Goal: Task Accomplishment & Management: Use online tool/utility

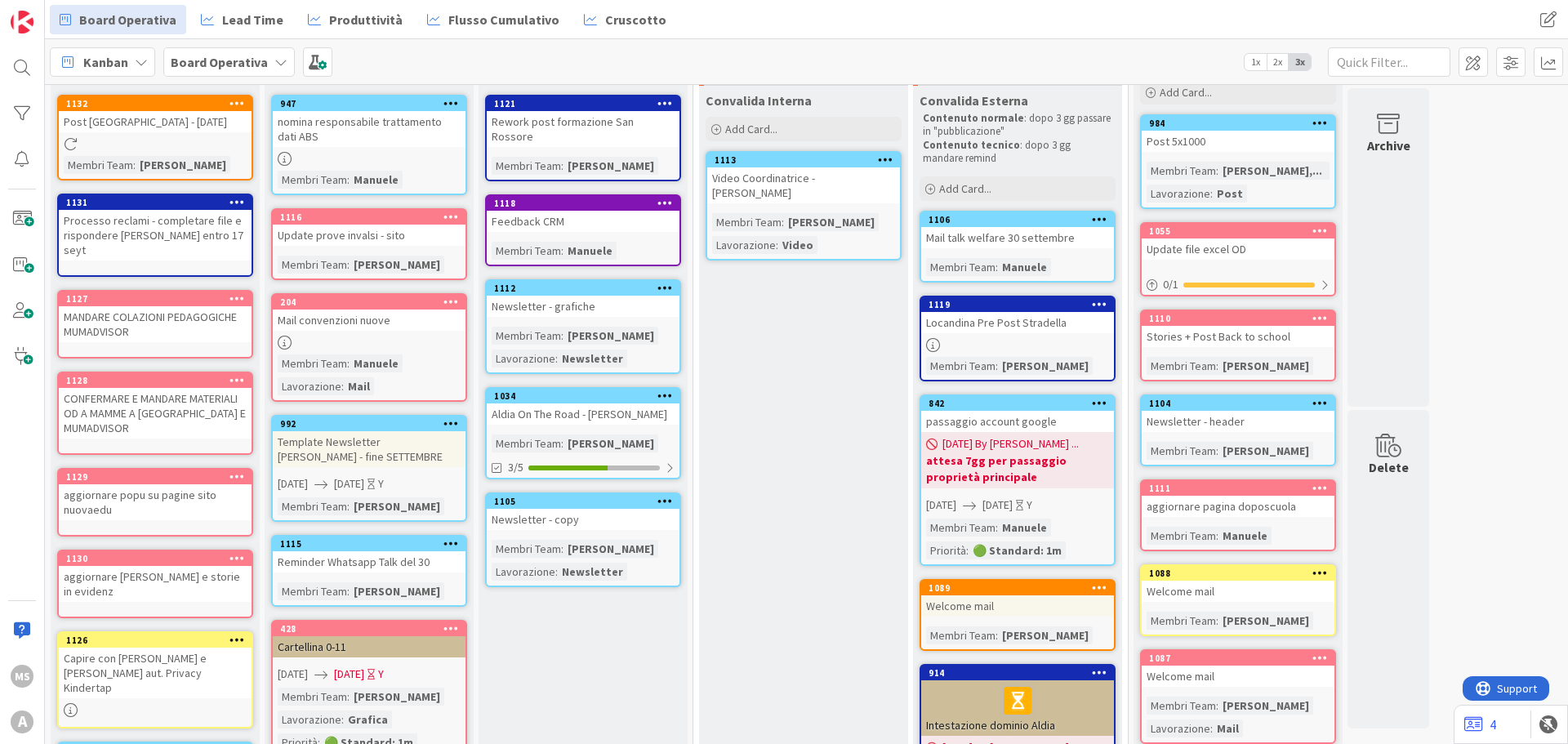
scroll to position [164, 0]
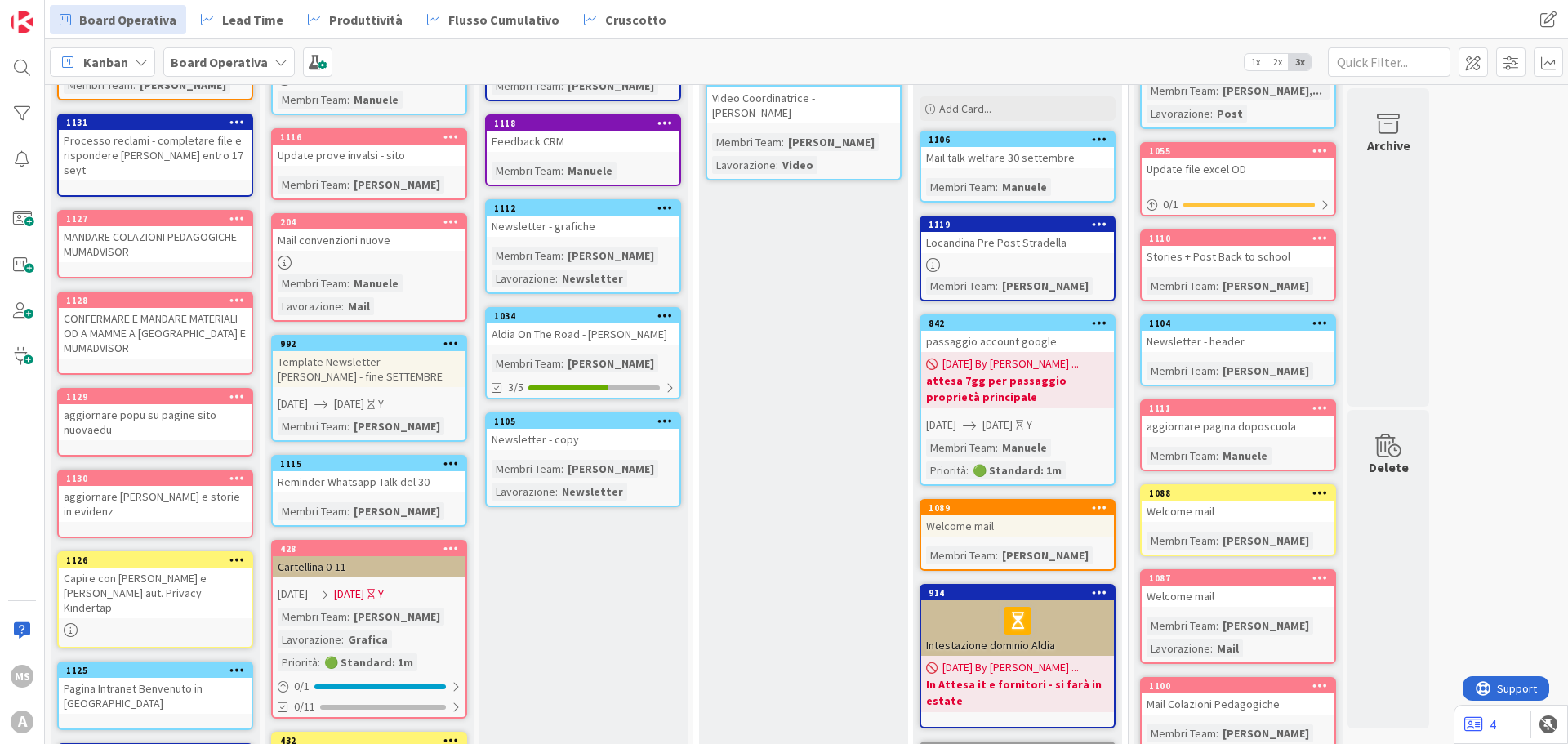
click at [588, 607] on div "WIP- In Lavorazione Add Card... 1121 Rework post formazione San Rossore Membri …" at bounding box center [583, 607] width 209 height 1315
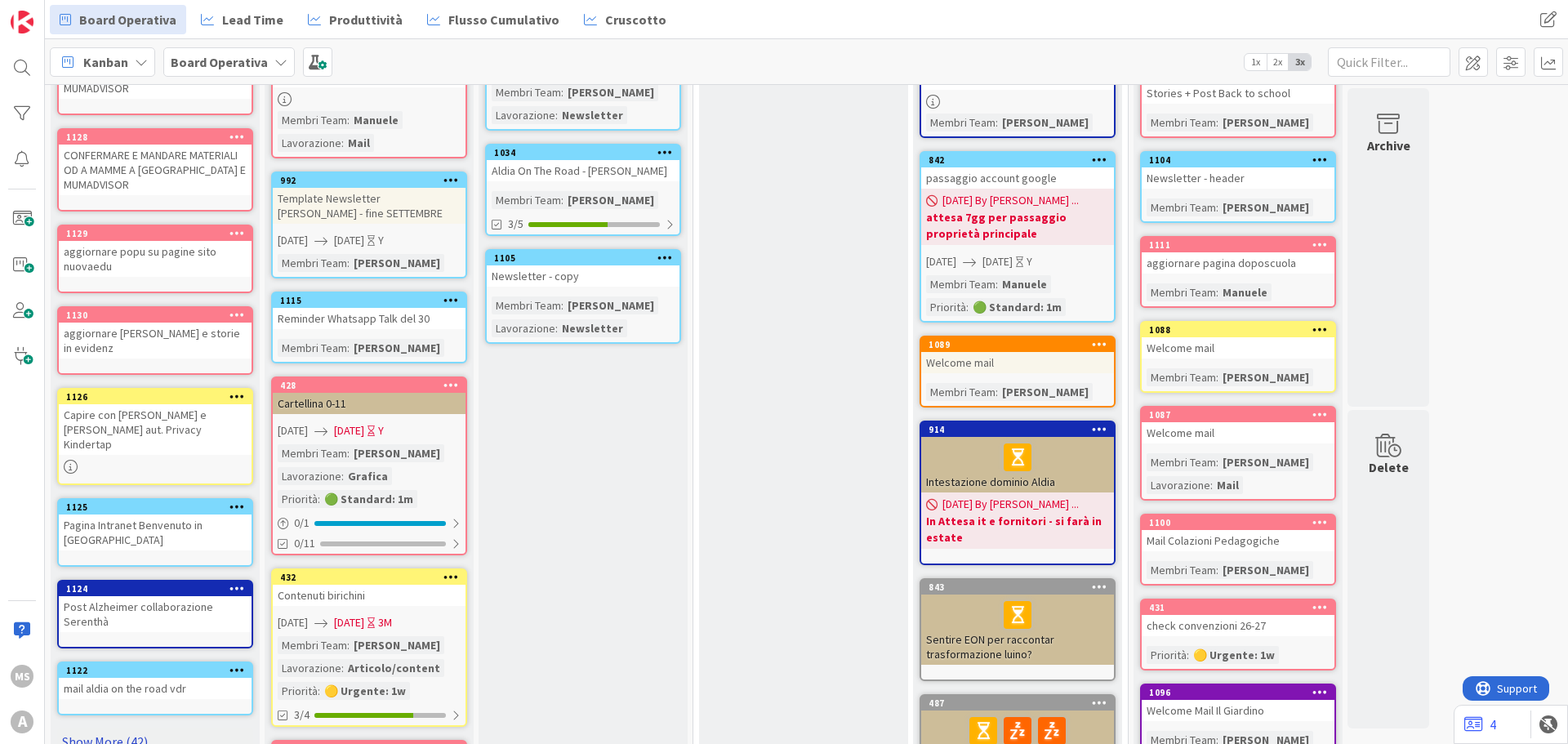
click at [118, 729] on link "Show More (42)" at bounding box center [155, 742] width 196 height 26
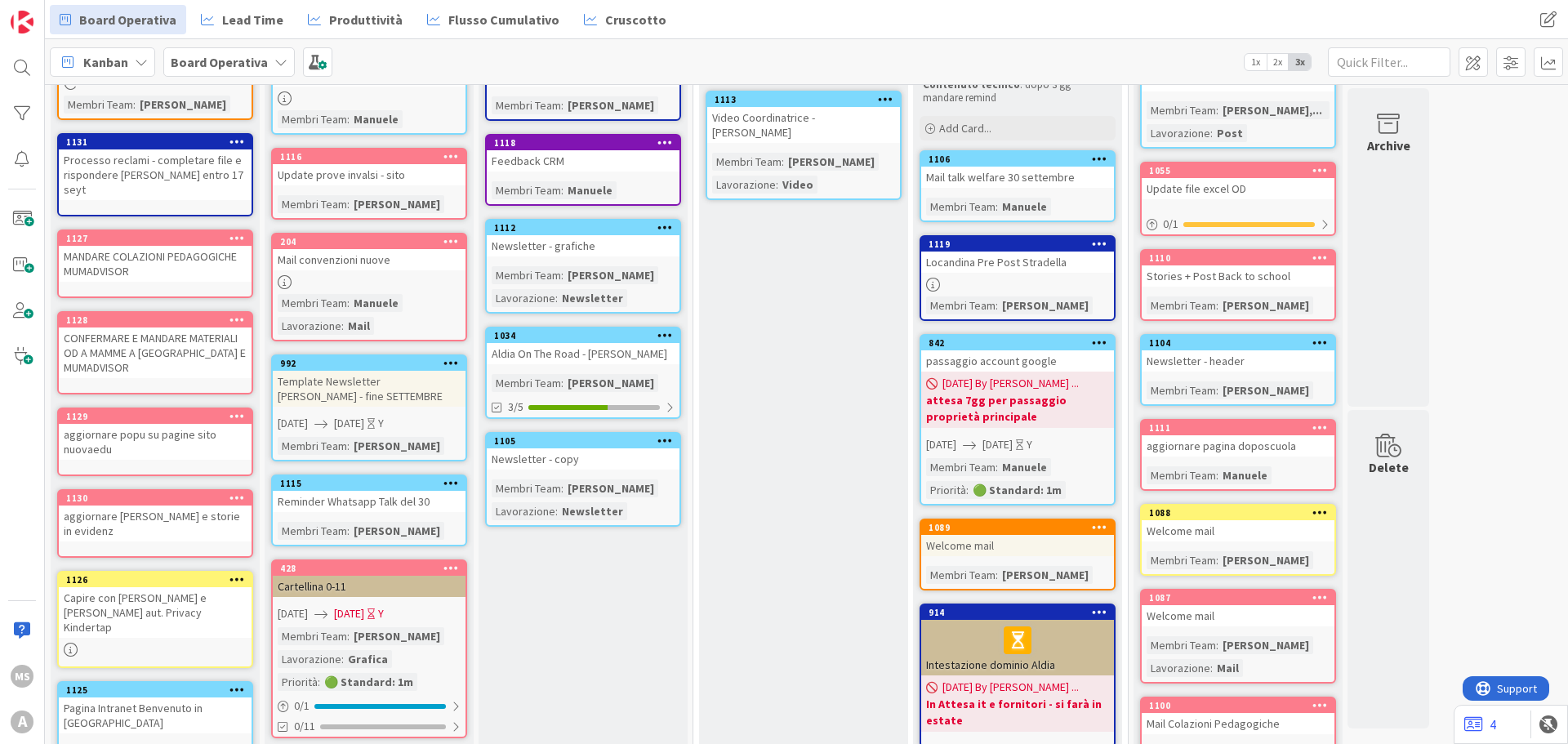
scroll to position [0, 0]
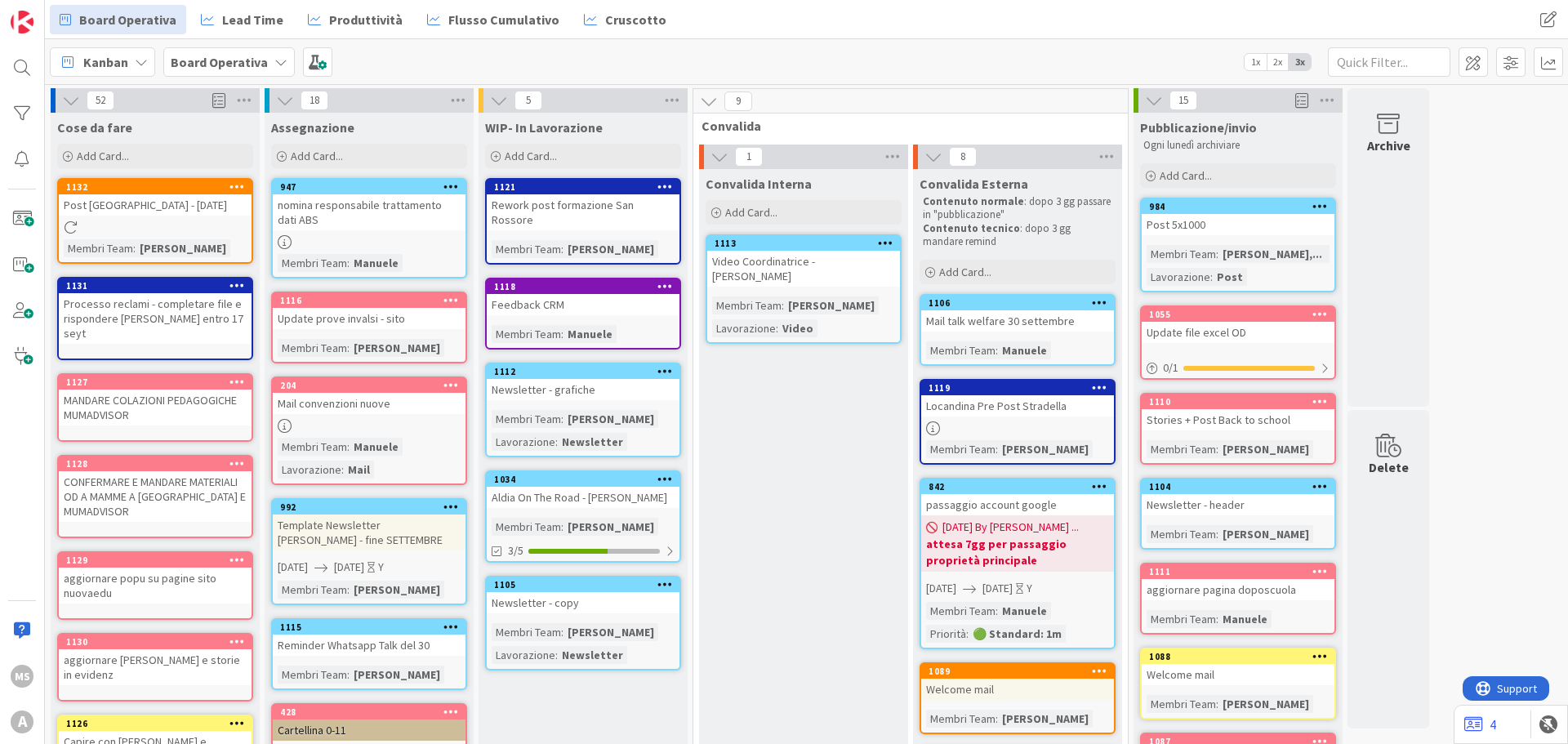
click at [235, 184] on icon at bounding box center [237, 186] width 15 height 11
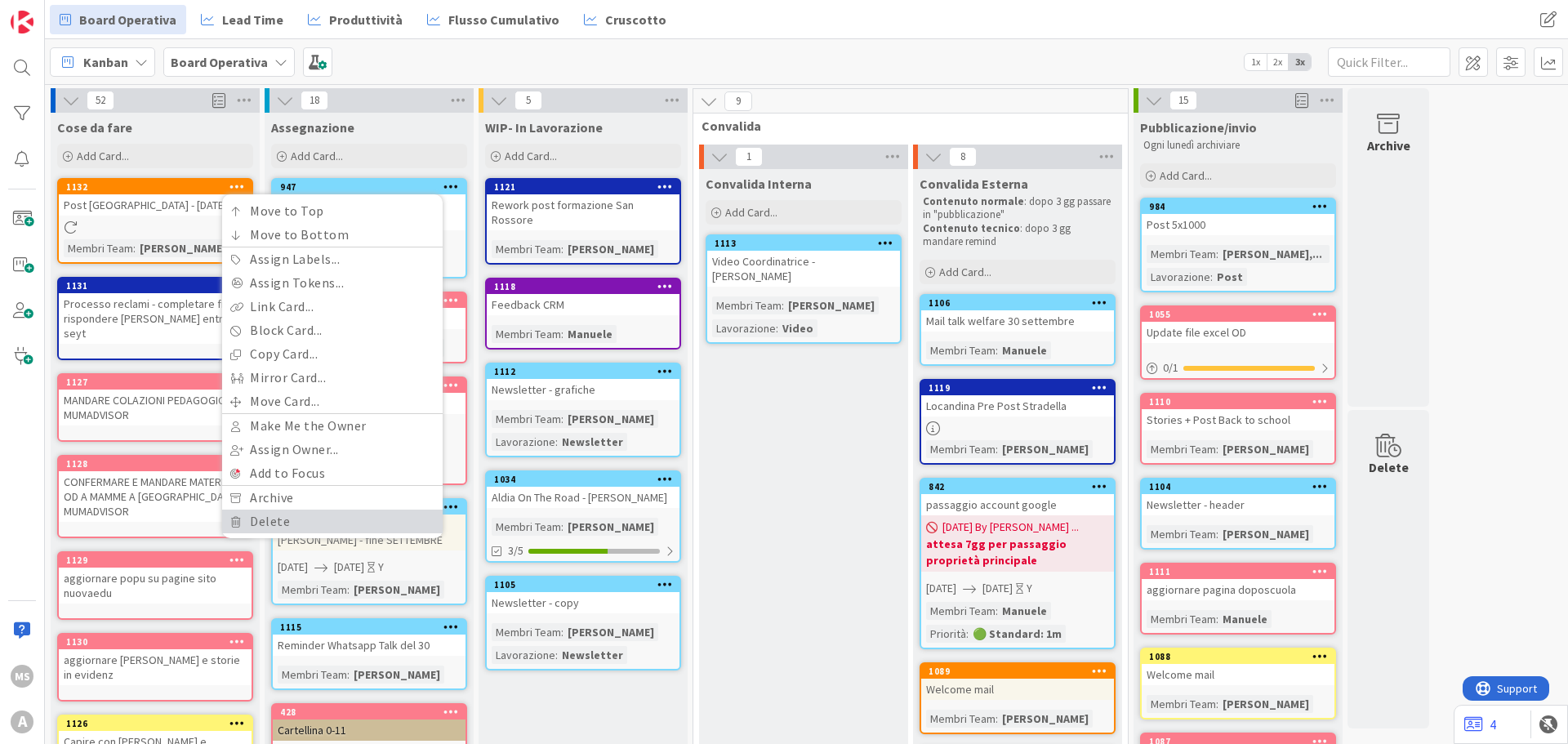
click at [272, 515] on link "Delete" at bounding box center [332, 521] width 220 height 24
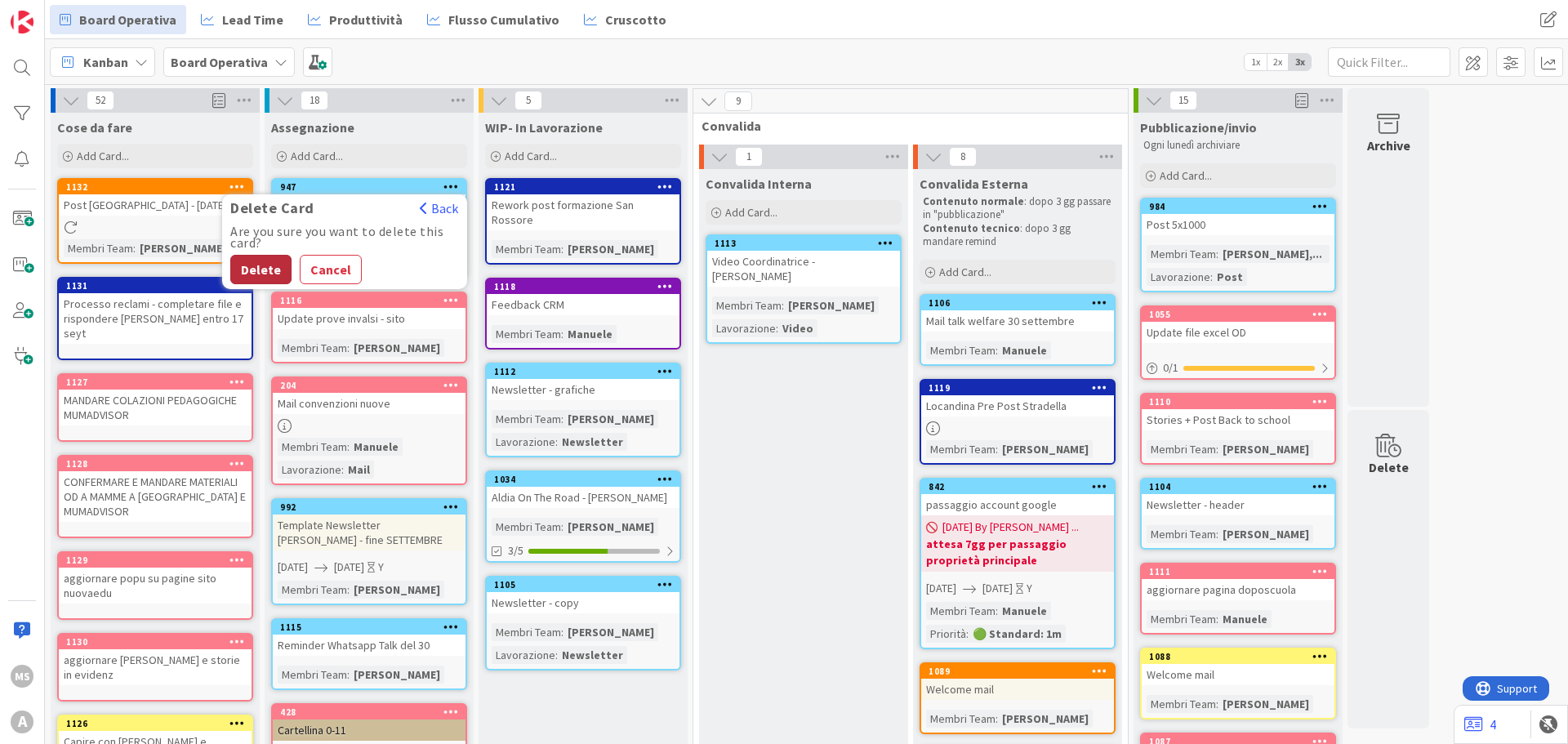
click at [236, 267] on button "Delete" at bounding box center [261, 269] width 61 height 29
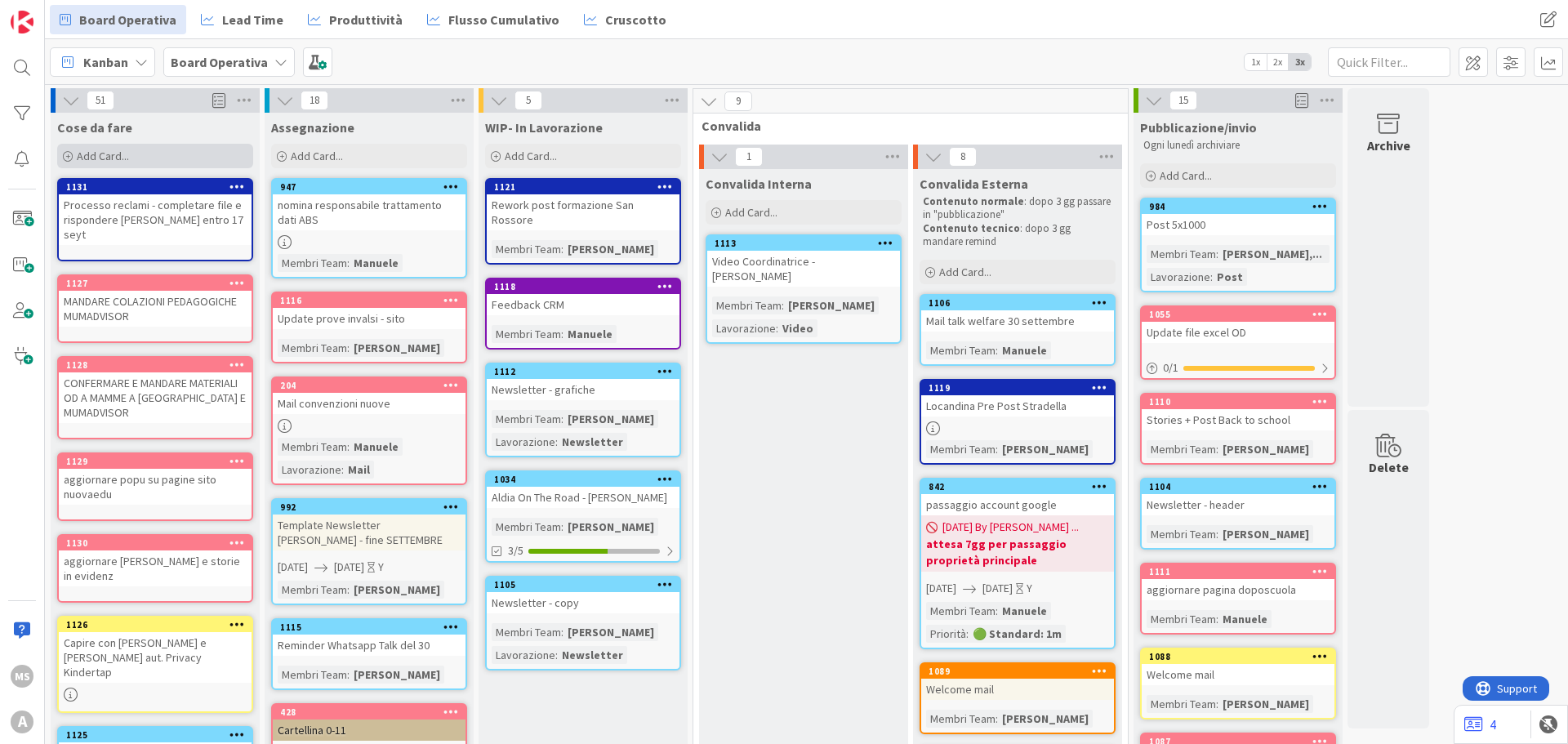
click at [126, 141] on div "Cose da fare Add Card..." at bounding box center [155, 142] width 209 height 58
click at [130, 146] on div "Add Card..." at bounding box center [155, 156] width 196 height 24
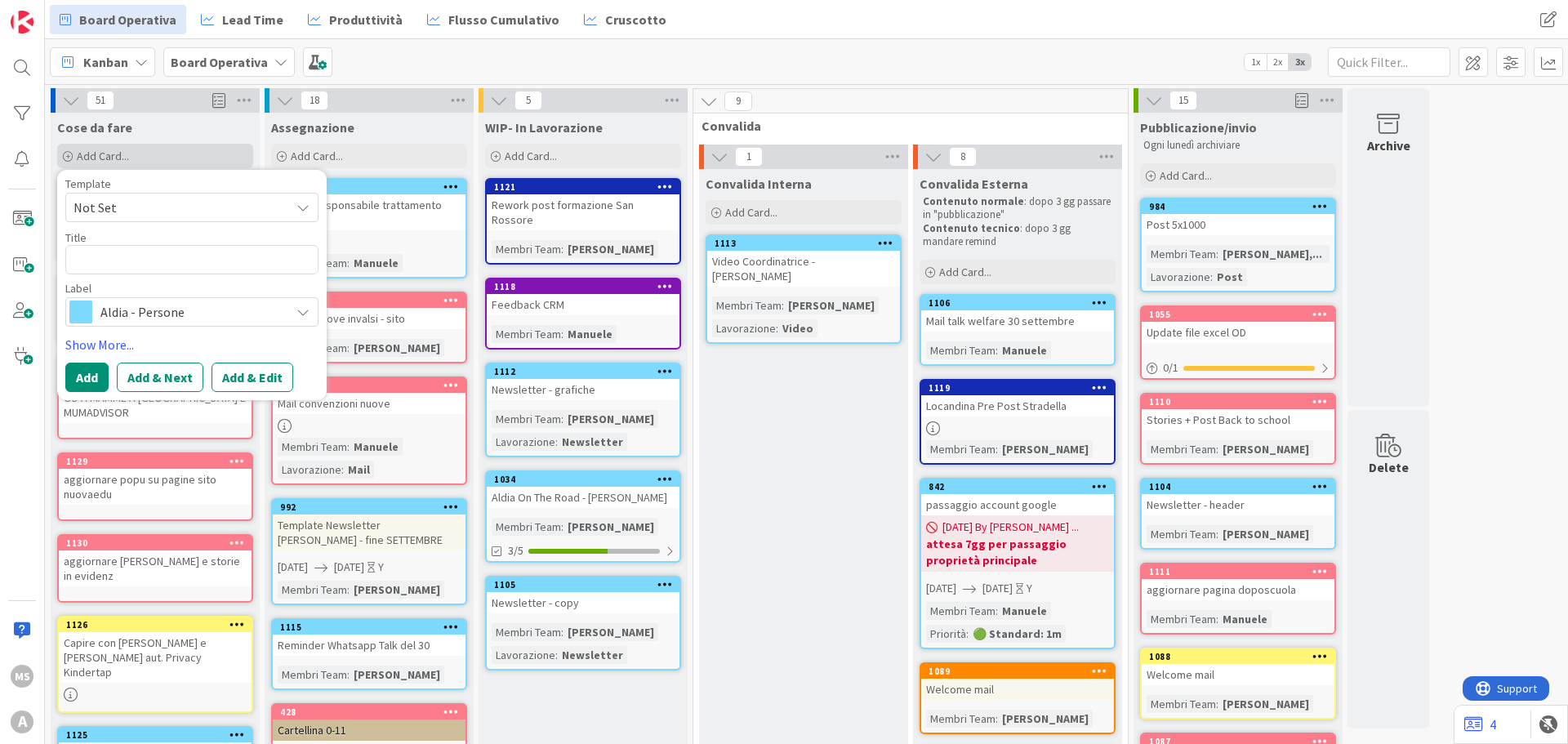
type textarea "x"
type textarea "C"
type textarea "x"
type textarea "Co"
type textarea "x"
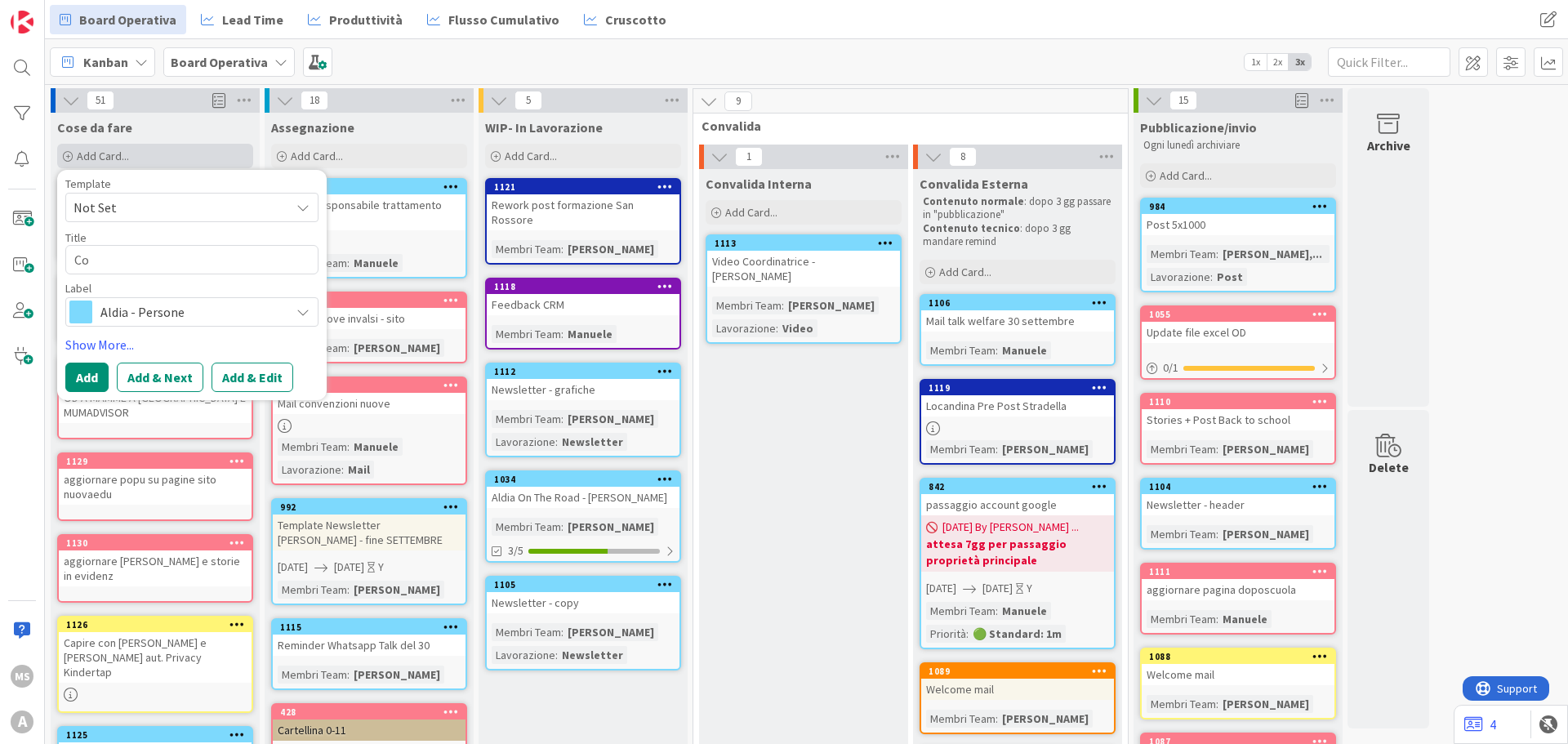
type textarea "Cop"
type textarea "x"
type textarea "Cope"
type textarea "x"
type textarea "Coper"
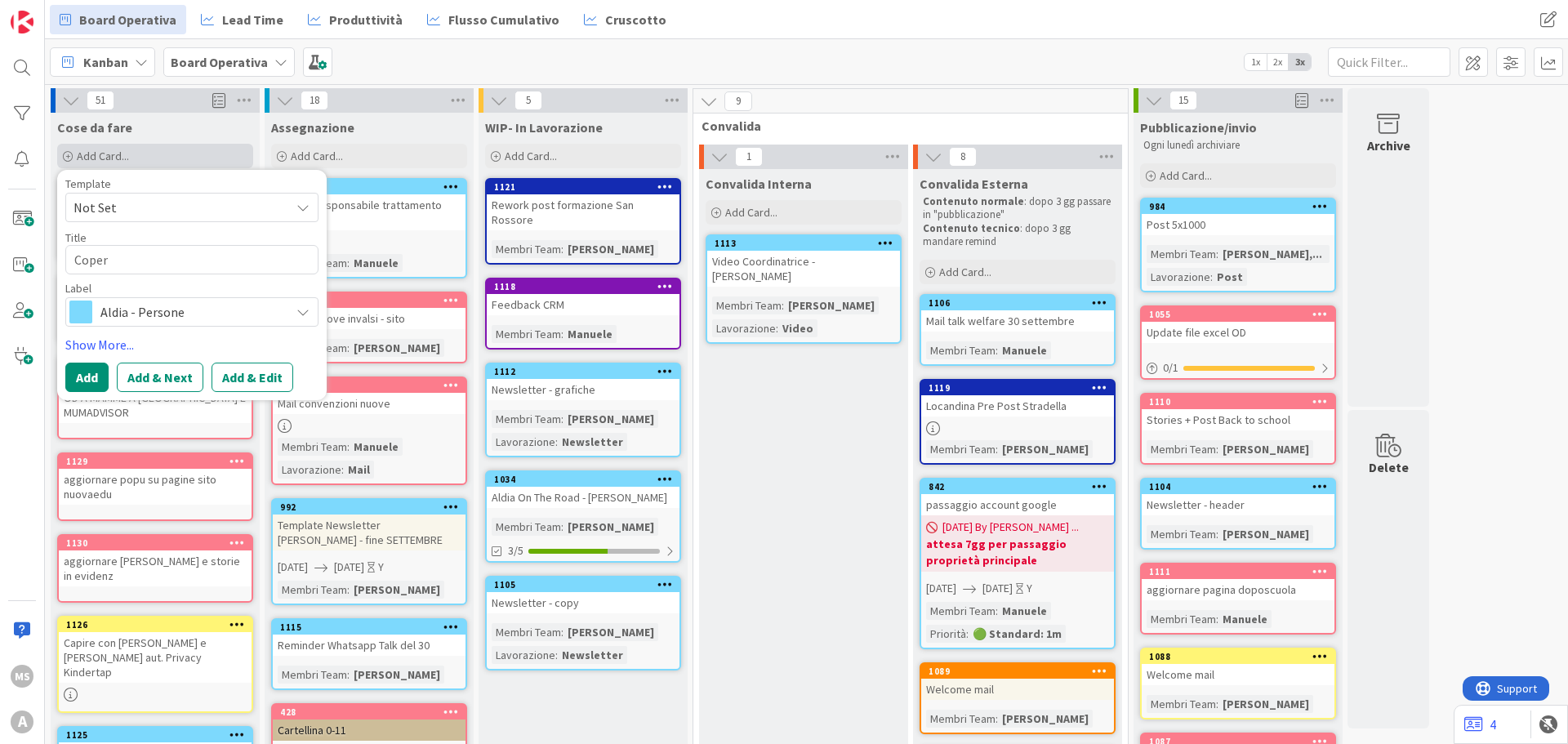
type textarea "x"
type textarea "Coperr"
type textarea "x"
type textarea "Coperri"
type textarea "x"
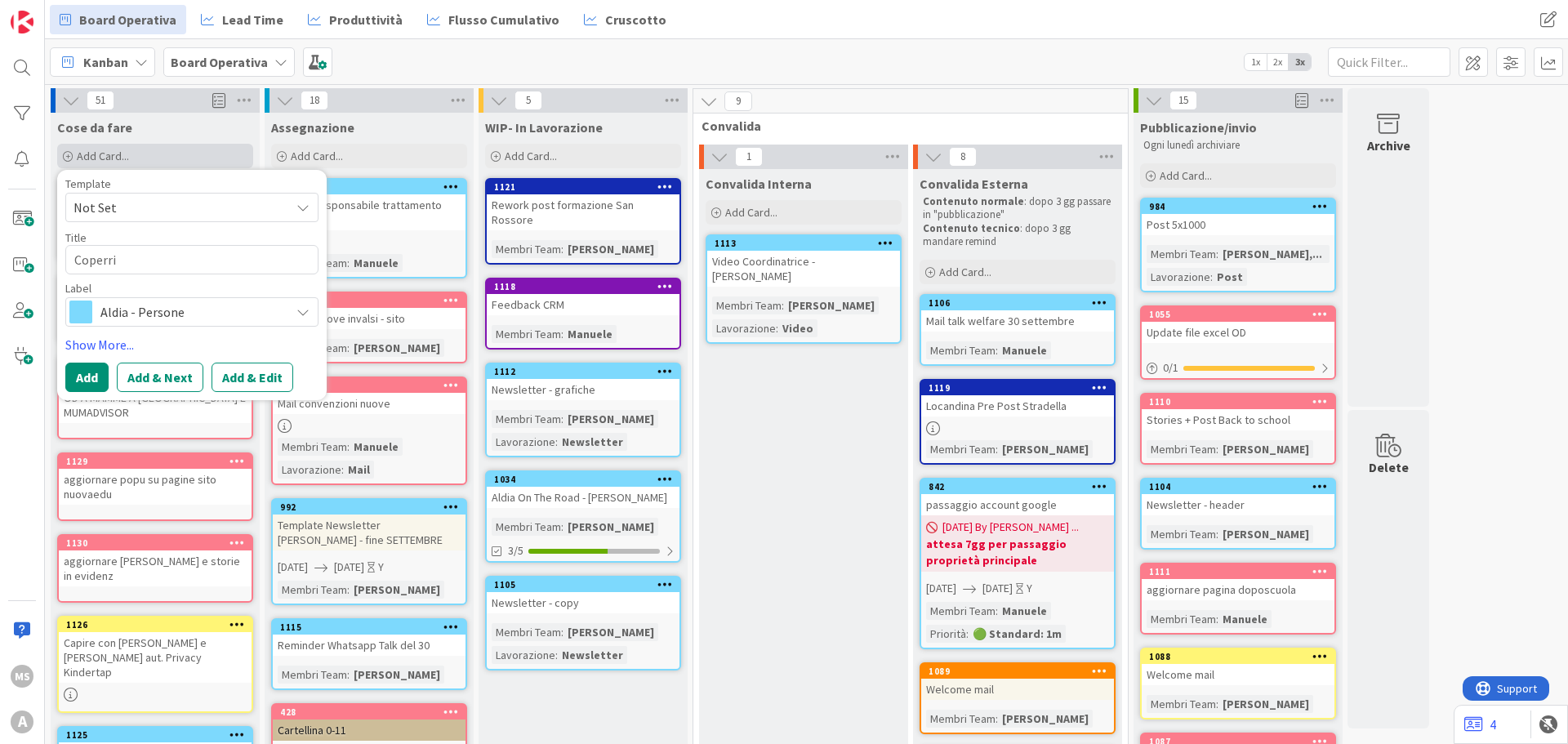
type textarea "Coperr"
type textarea "x"
type textarea "Coper"
type textarea "x"
type textarea "Copert"
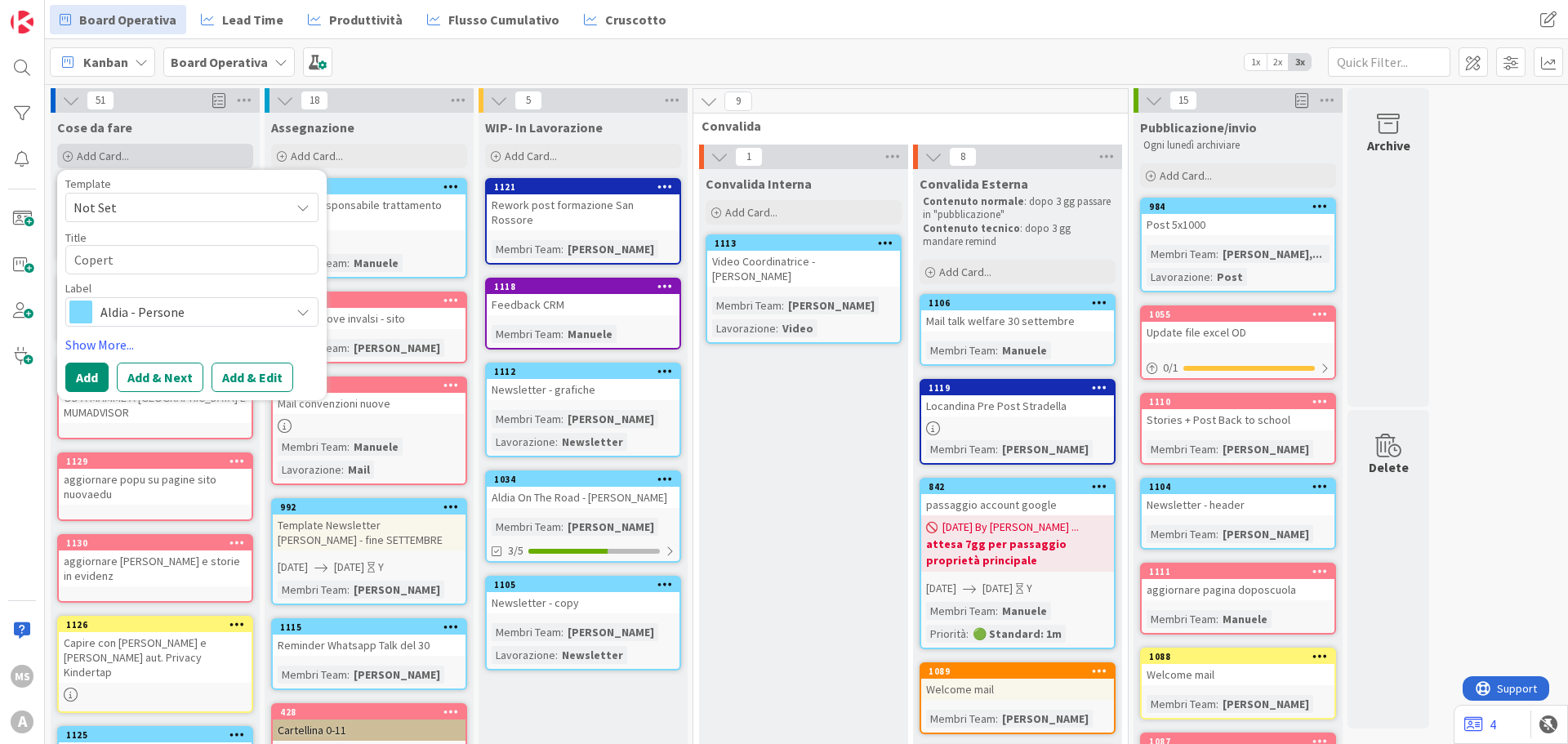
type textarea "x"
type textarea "Coperti"
type textarea "x"
type textarea "Copertin"
type textarea "x"
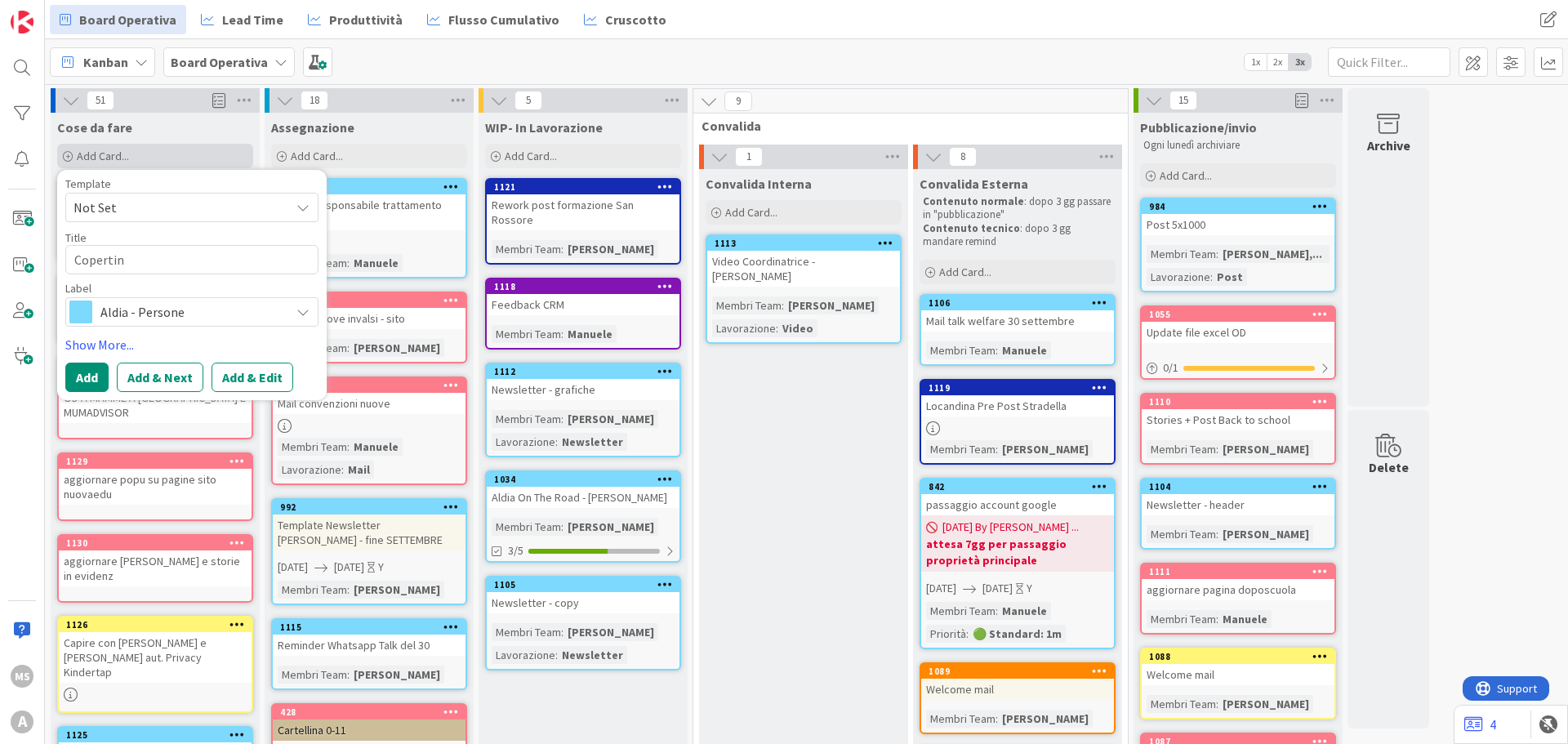
type textarea "Copertina"
type textarea "x"
type textarea "Copertina"
type textarea "x"
type textarea "Copertina p"
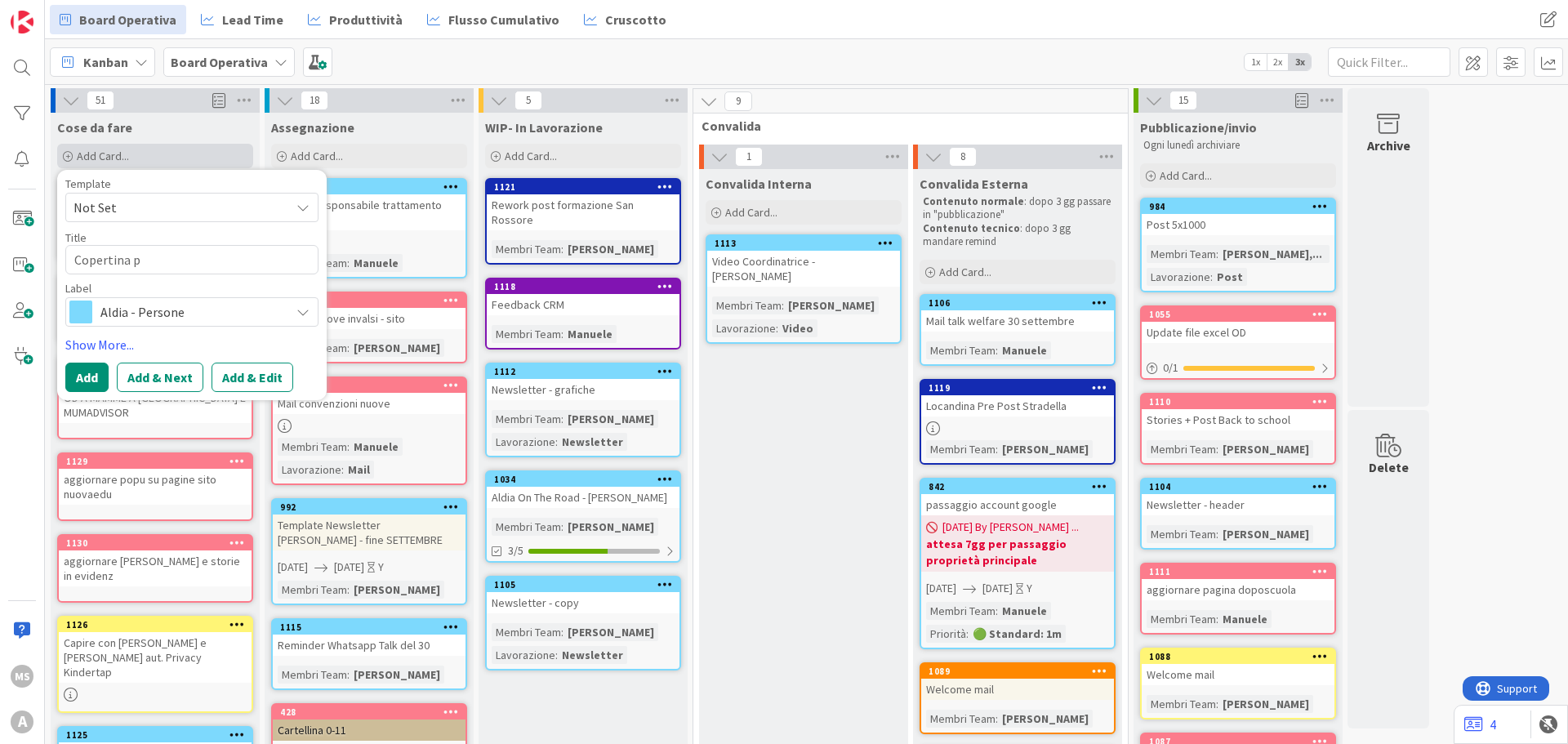
type textarea "x"
type textarea "Copertina pr"
type textarea "x"
type textarea "Copertina pro"
type textarea "x"
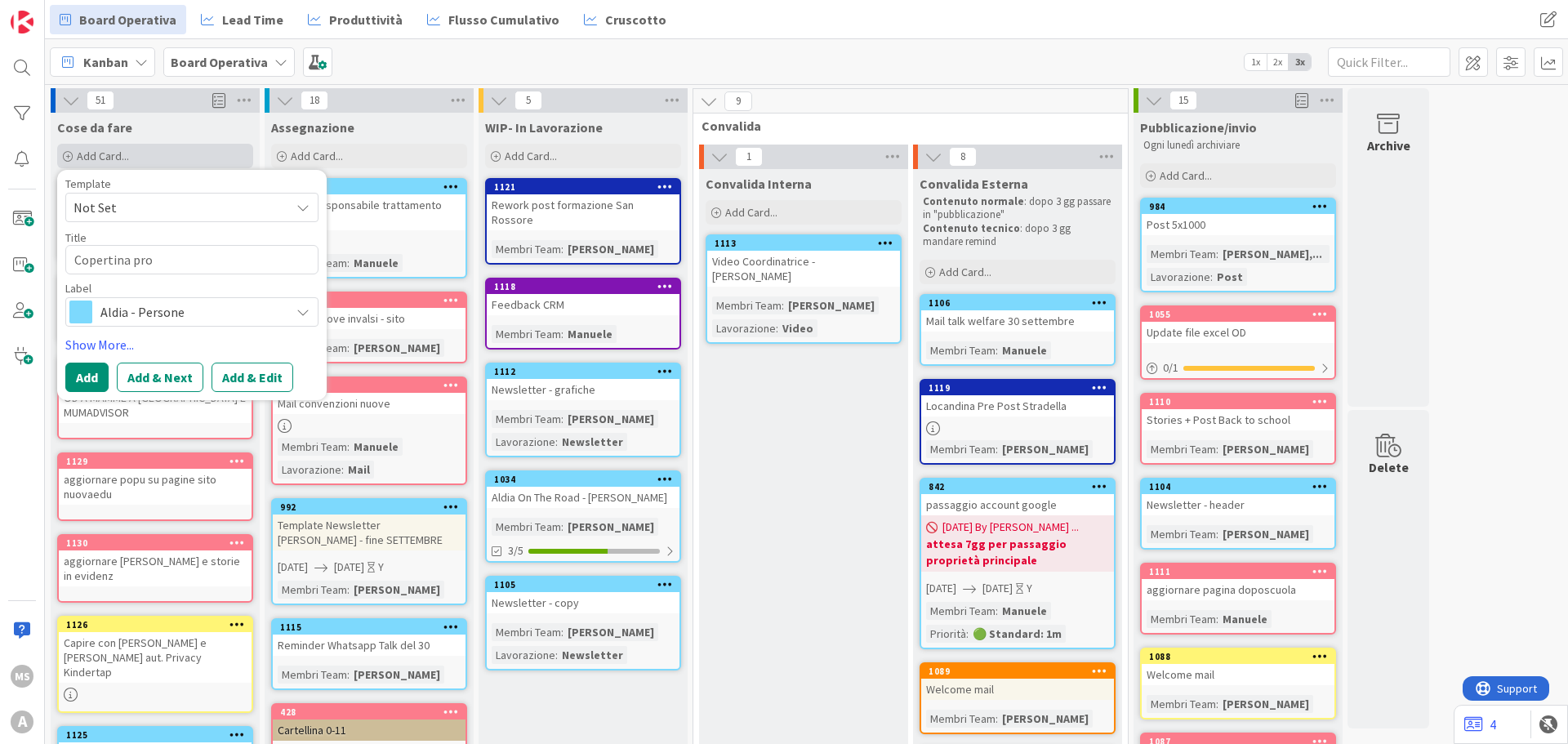
type textarea "Copertina prog"
type textarea "x"
type textarea "Copertina proge"
type textarea "x"
type textarea "Copertina proget"
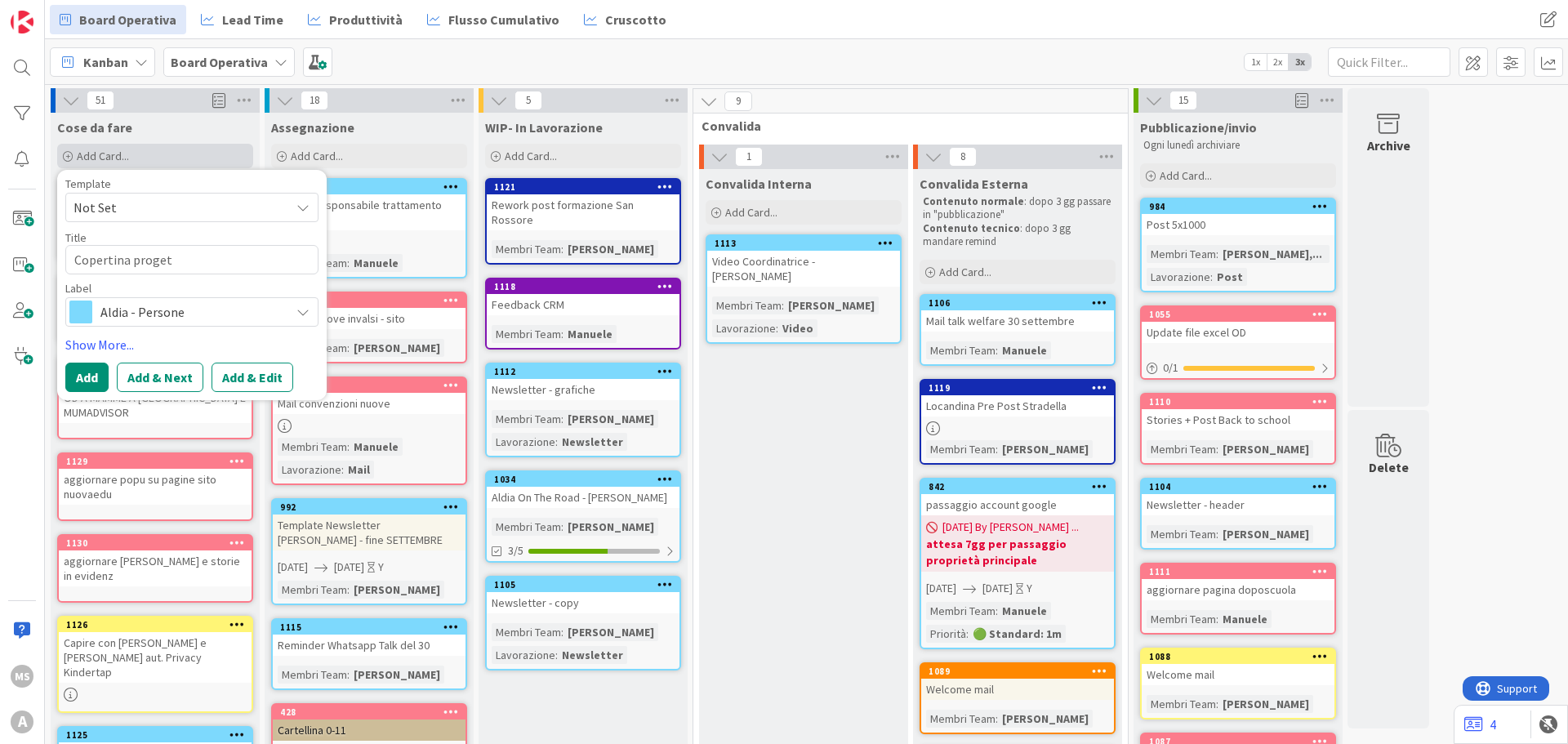
type textarea "x"
type textarea "Copertina progett"
type textarea "x"
type textarea "Copertina progetto"
type textarea "x"
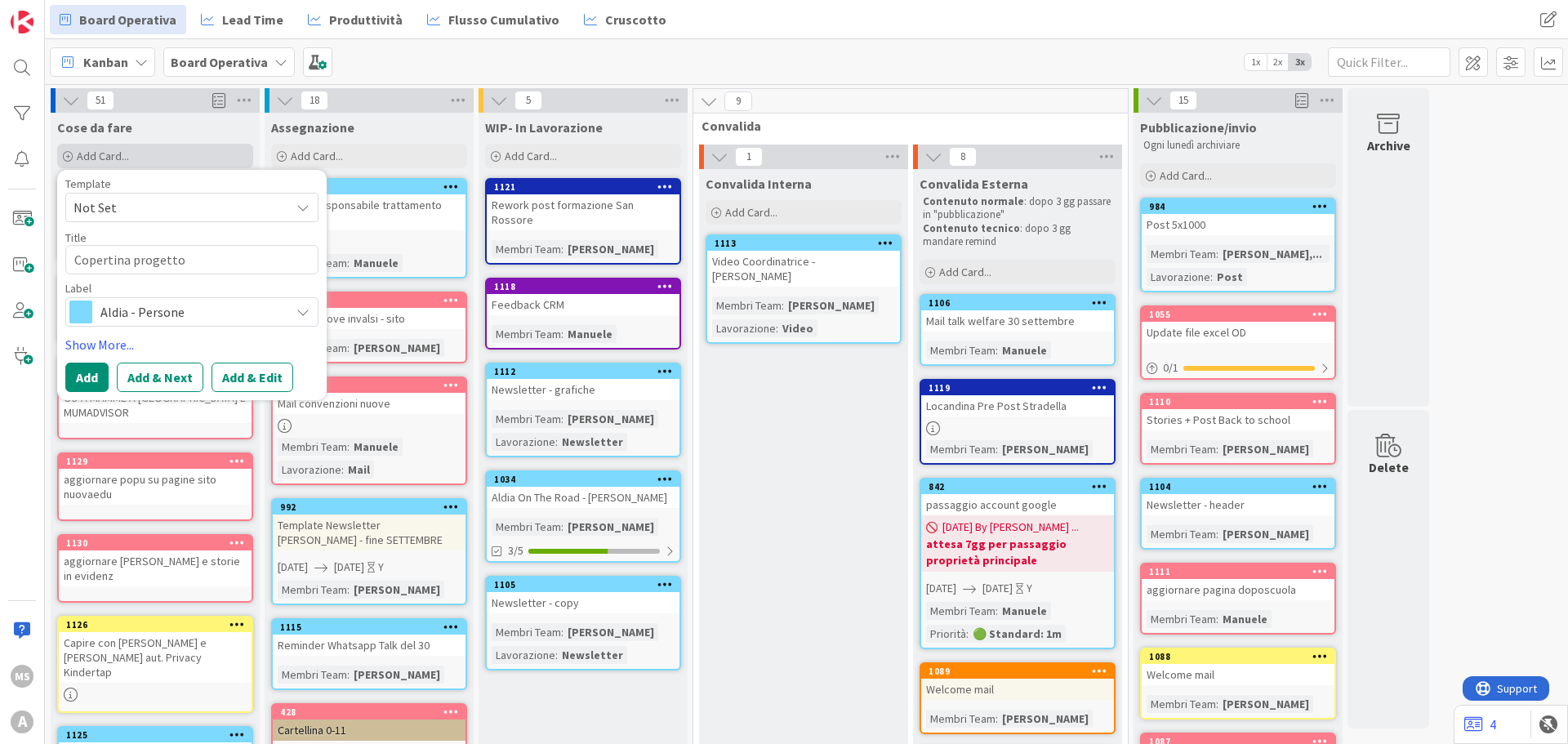
type textarea "Copertina progetto"
type textarea "x"
type textarea "Copertina progetto P"
type textarea "x"
type textarea "Copertina progetto Pr"
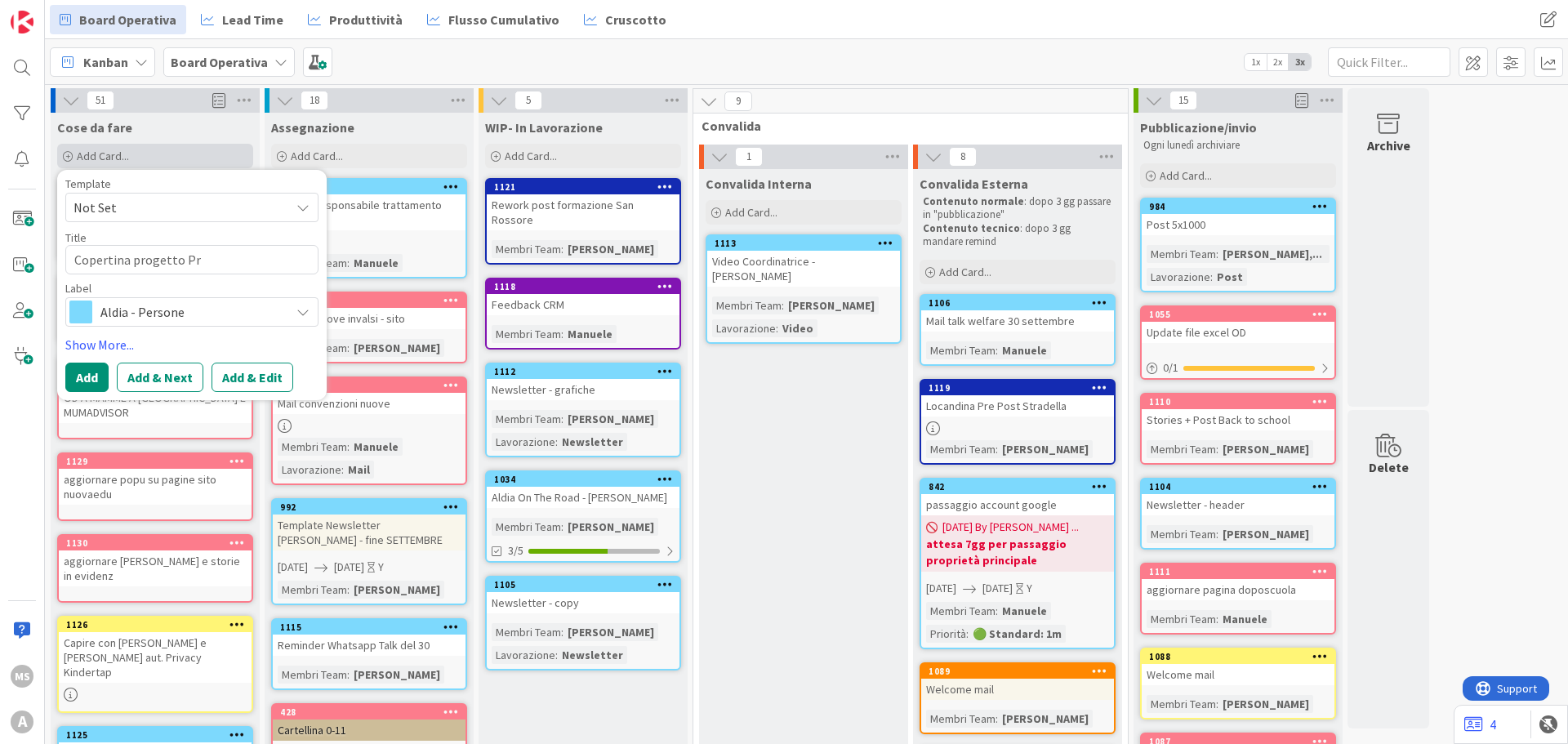
type textarea "x"
type textarea "Copertina progetto Pe"
type textarea "x"
type textarea "Copertina progetto Per"
type textarea "x"
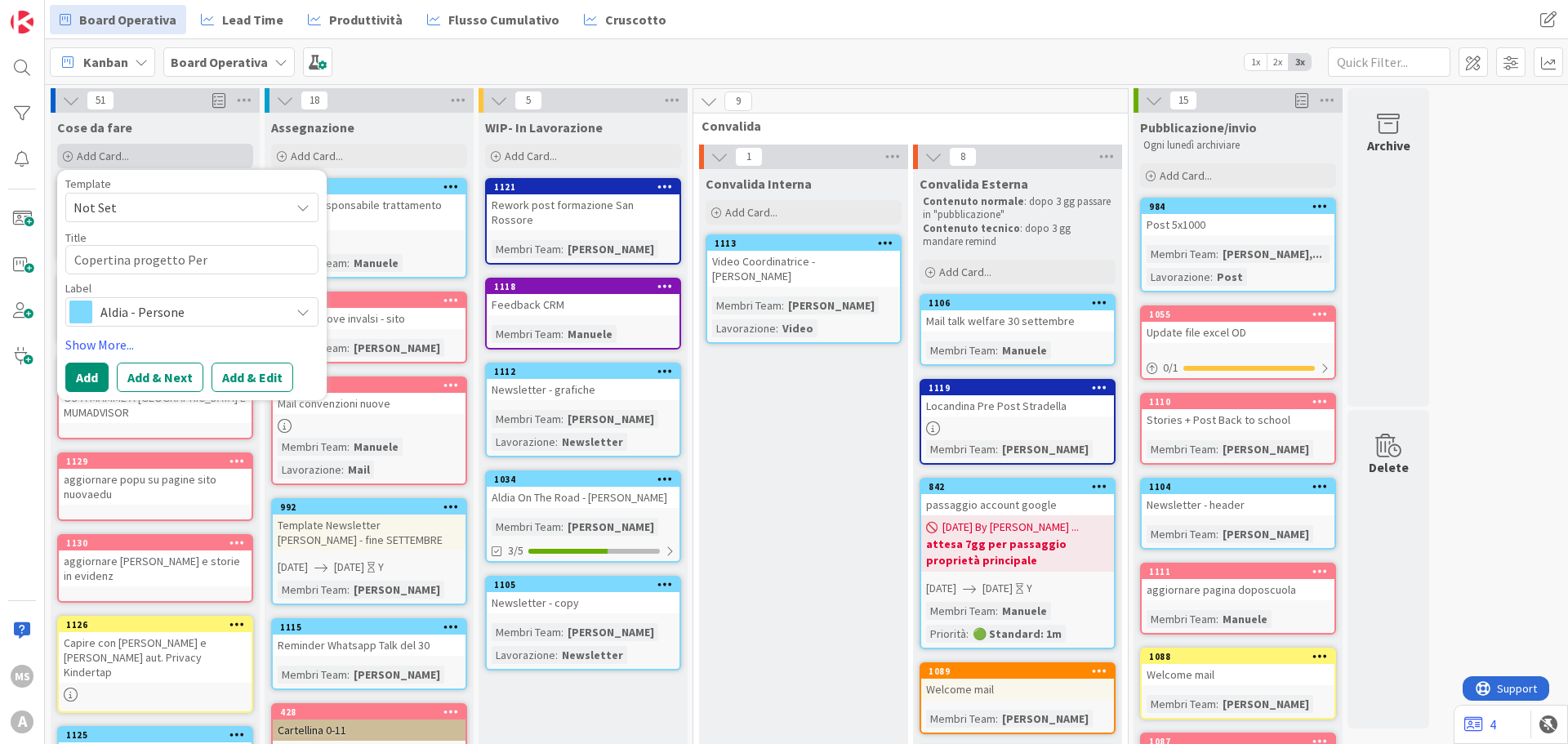
type textarea "Copertina progetto Perd"
type textarea "x"
type textarea "Copertina progetto Perda"
type textarea "x"
type textarea "Copertina progetto Perdas"
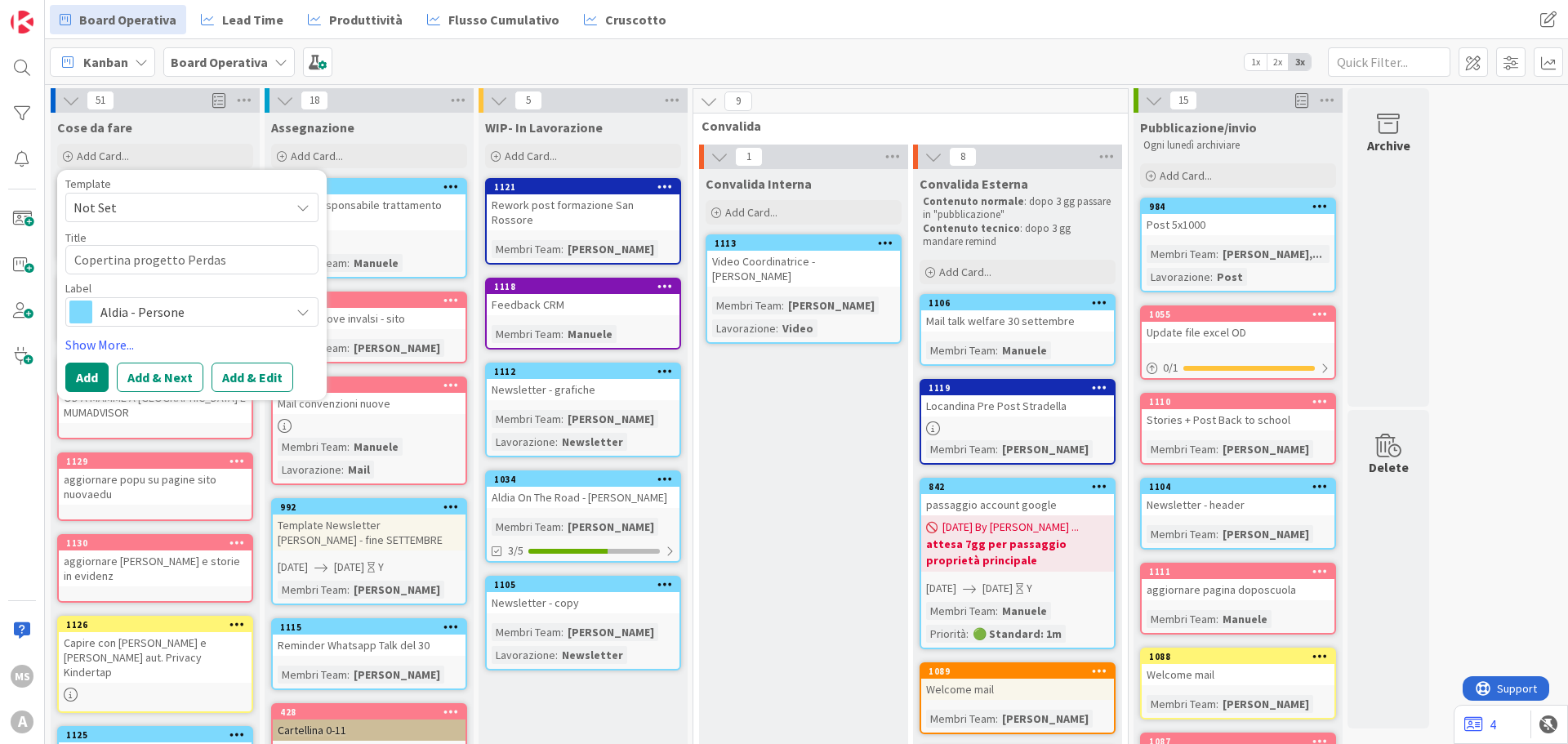
click at [151, 314] on span "Aldia - Persone" at bounding box center [191, 312] width 182 height 23
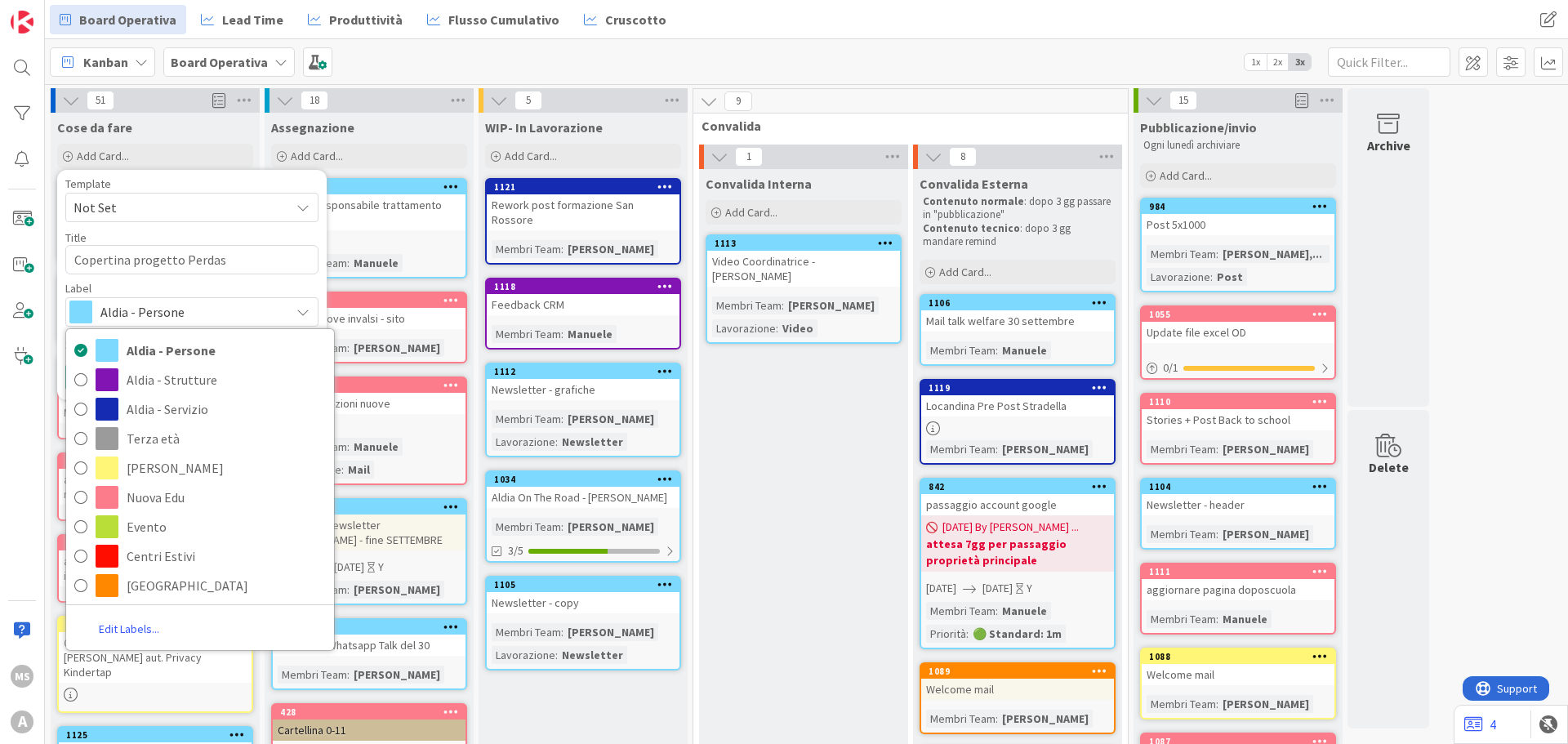
click at [184, 286] on div "Label" at bounding box center [191, 288] width 253 height 11
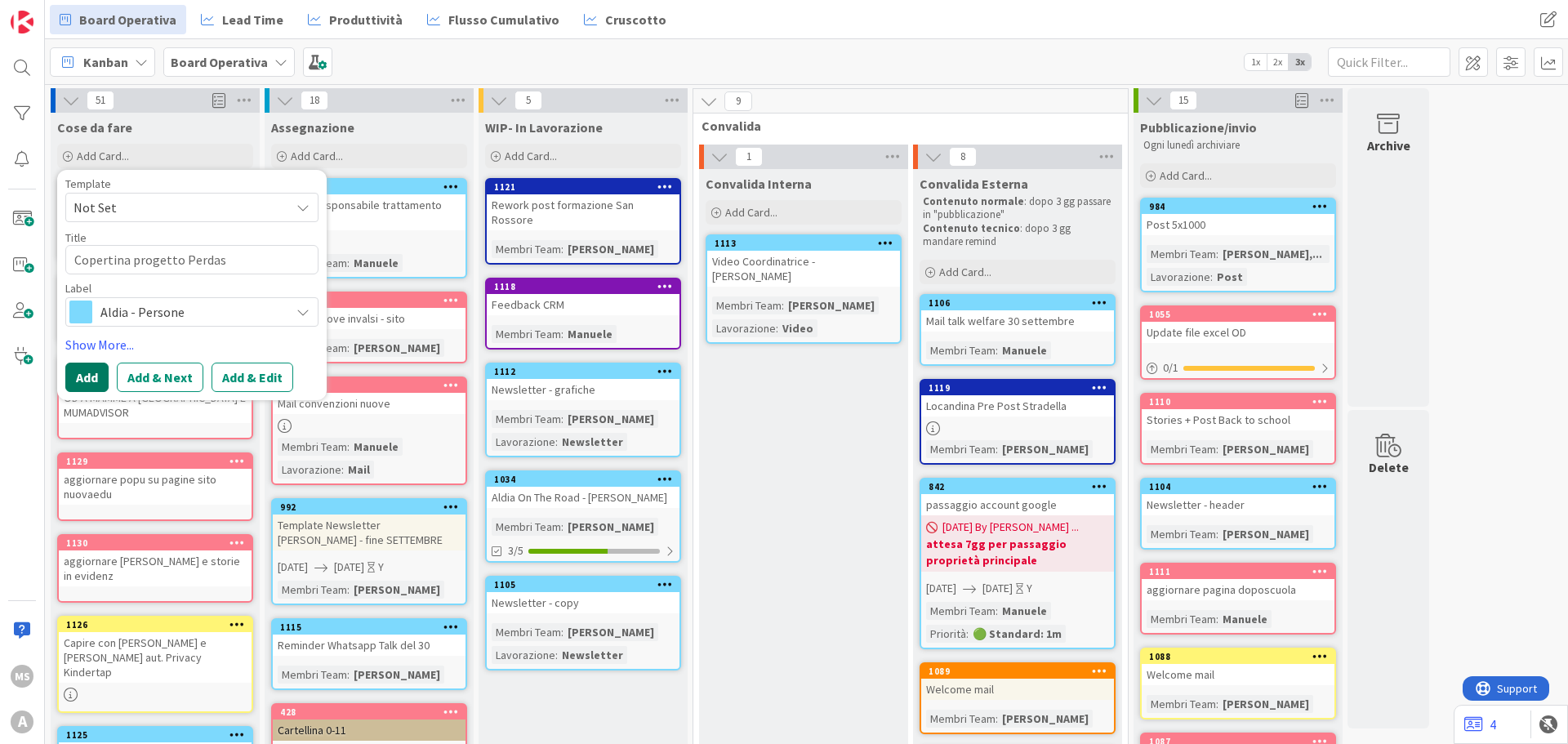
click at [90, 377] on button "Add" at bounding box center [87, 377] width 43 height 29
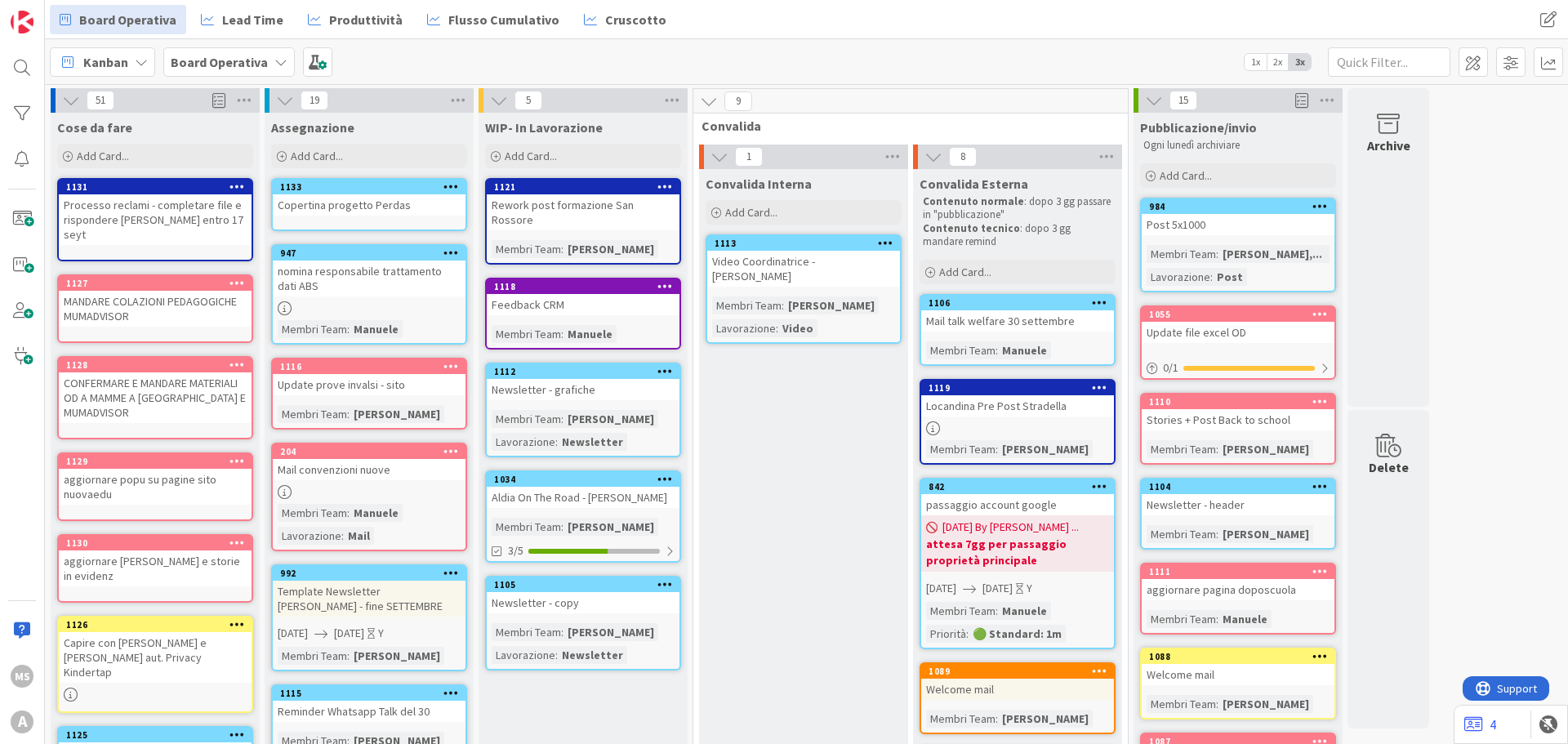
click at [368, 197] on div "Copertina progetto Perdas" at bounding box center [369, 204] width 193 height 22
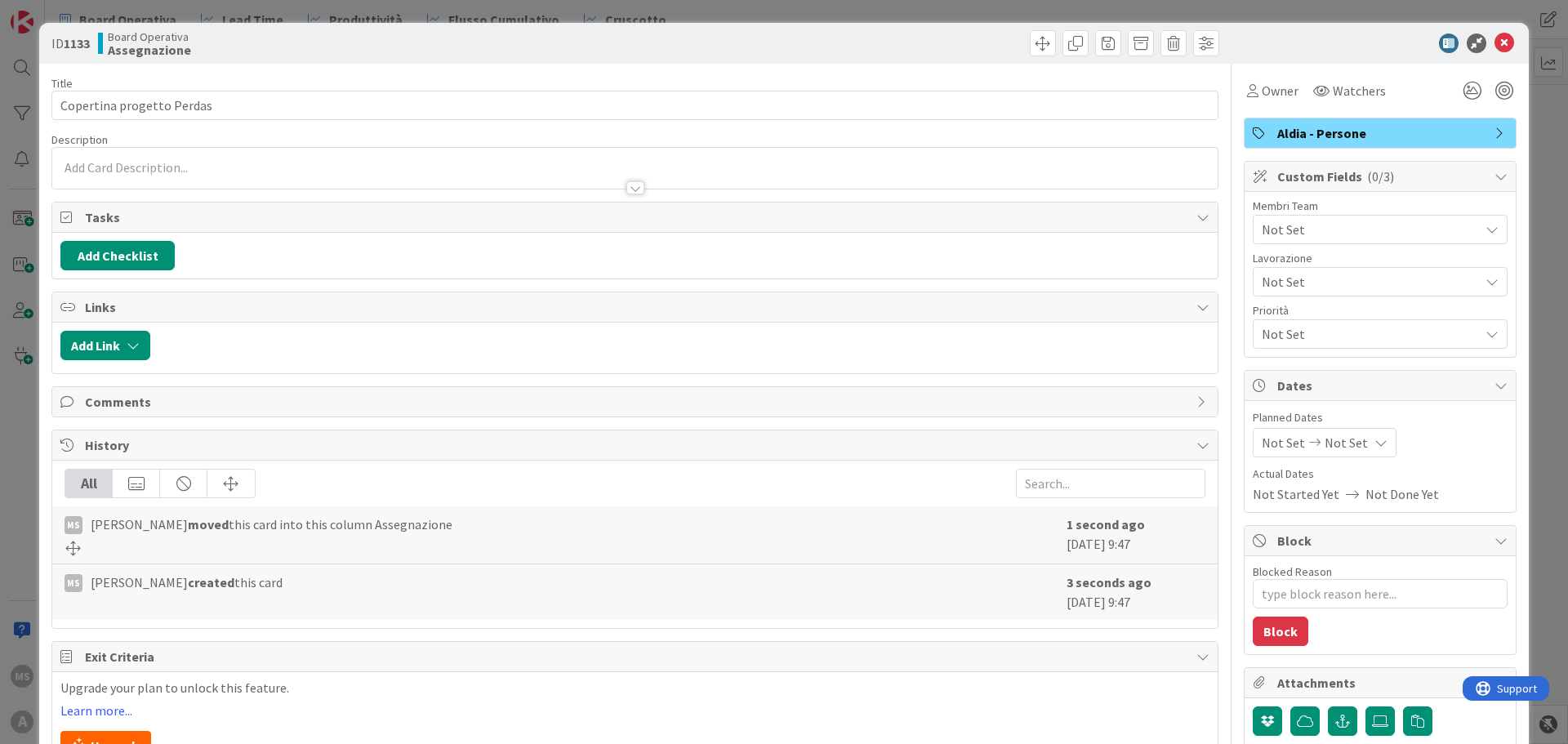
click at [1253, 324] on div "Not Set" at bounding box center [1380, 333] width 255 height 29
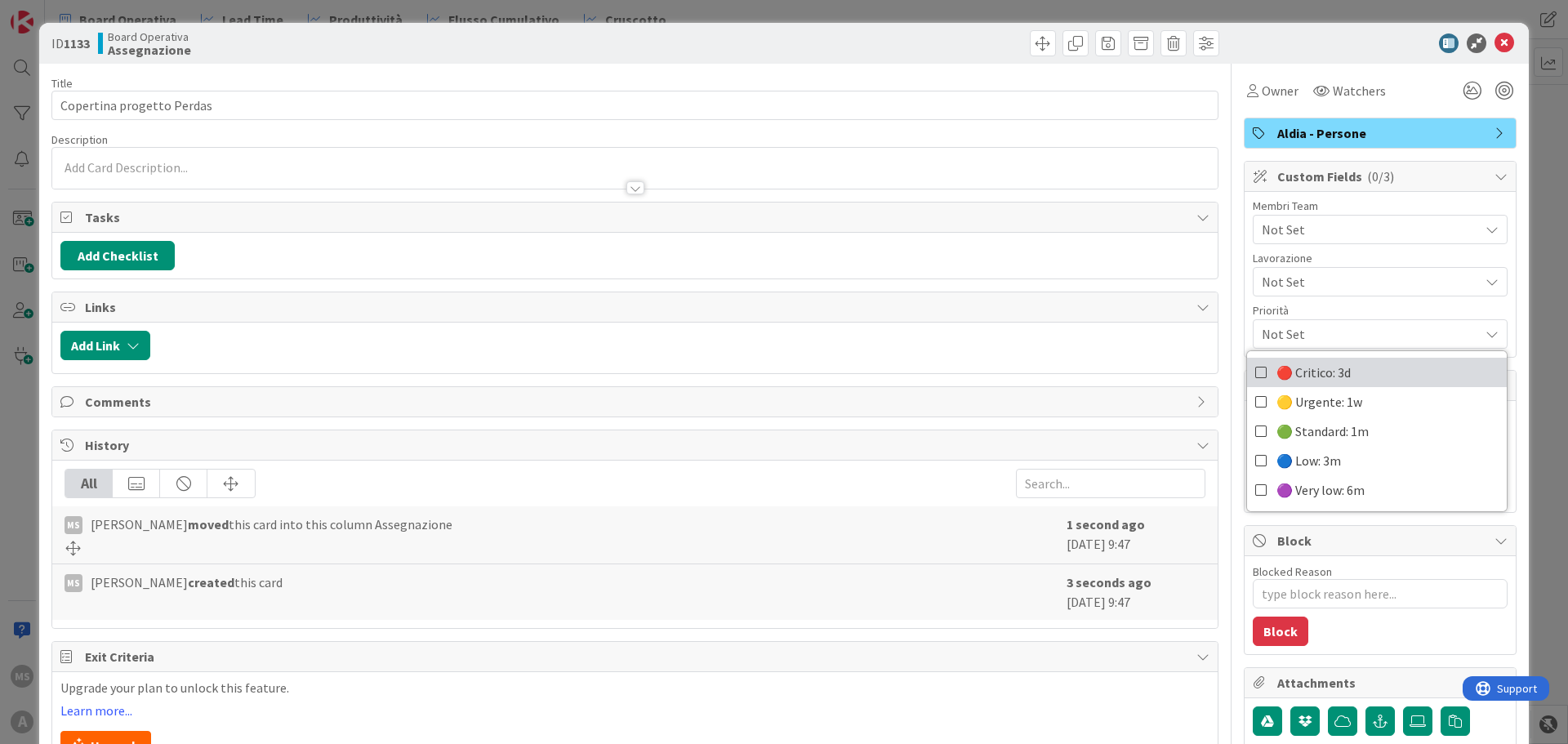
click at [1288, 361] on span "🔴 Critico: 3d" at bounding box center [1313, 373] width 74 height 24
click at [1301, 231] on span "Not Set" at bounding box center [1369, 229] width 217 height 20
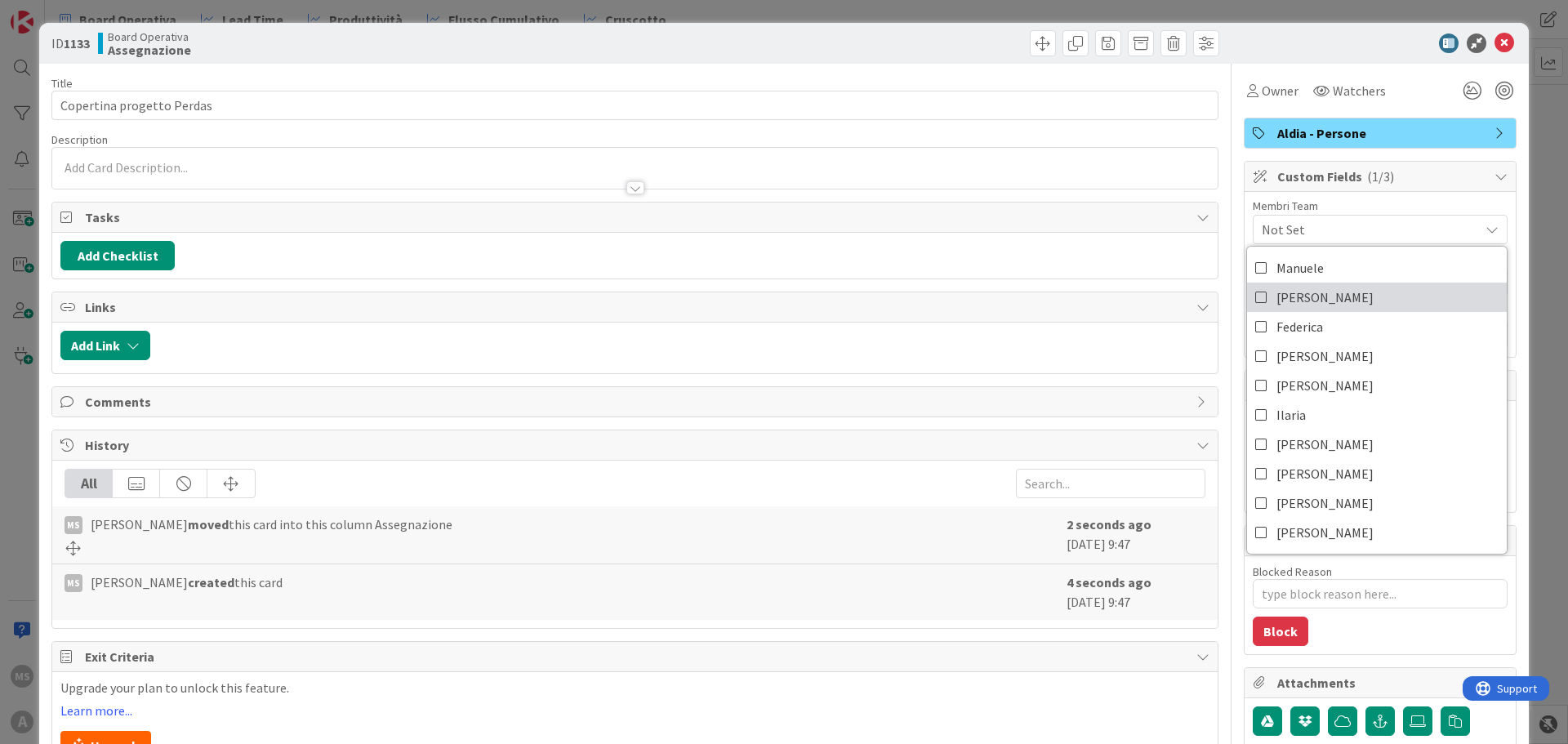
click at [1301, 305] on span "[PERSON_NAME]" at bounding box center [1324, 298] width 97 height 24
type textarea "x"
click at [1495, 42] on icon at bounding box center [1504, 43] width 20 height 20
